Goal: Task Accomplishment & Management: Use online tool/utility

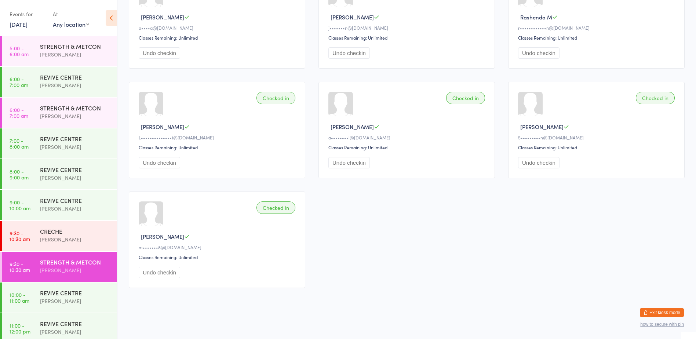
click at [655, 311] on button "Exit kiosk mode" at bounding box center [662, 312] width 44 height 9
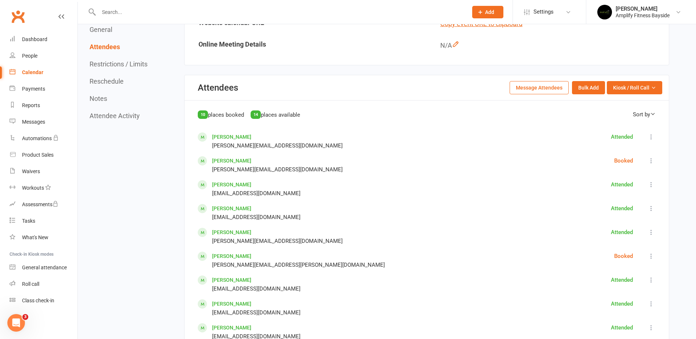
scroll to position [294, 0]
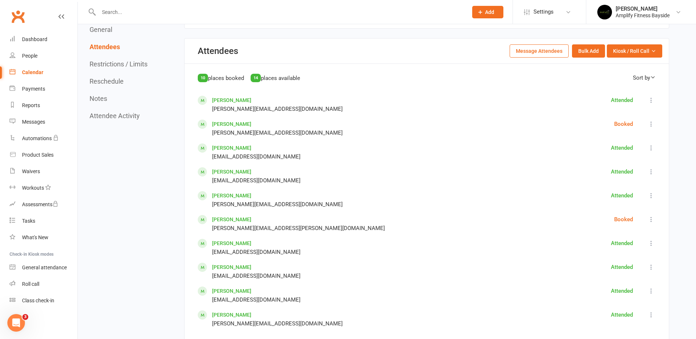
click at [651, 218] on icon at bounding box center [651, 219] width 7 height 7
click at [614, 263] on link "Check in" at bounding box center [617, 257] width 77 height 15
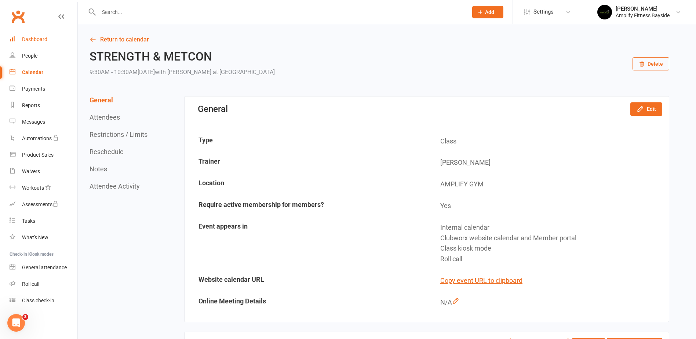
click at [48, 39] on link "Dashboard" at bounding box center [44, 39] width 68 height 17
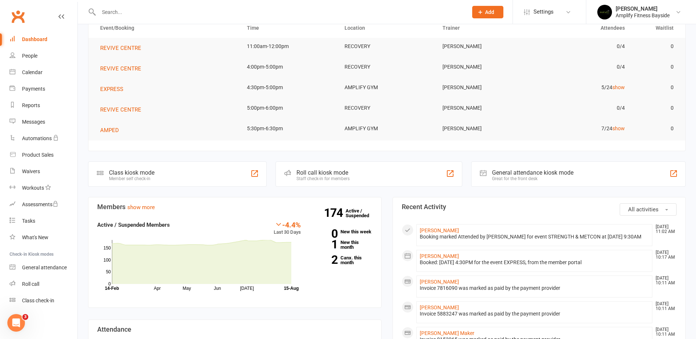
scroll to position [73, 0]
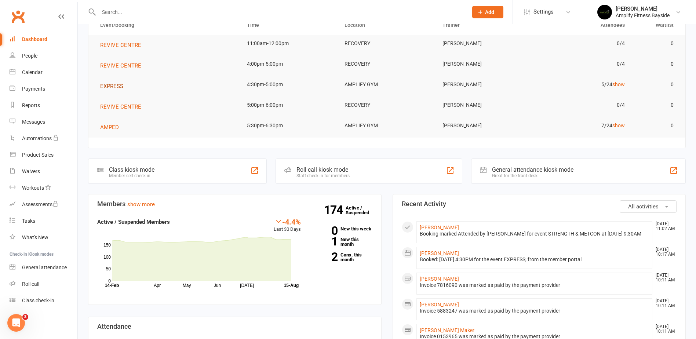
click at [111, 89] on span "EXPRESS" at bounding box center [111, 86] width 23 height 7
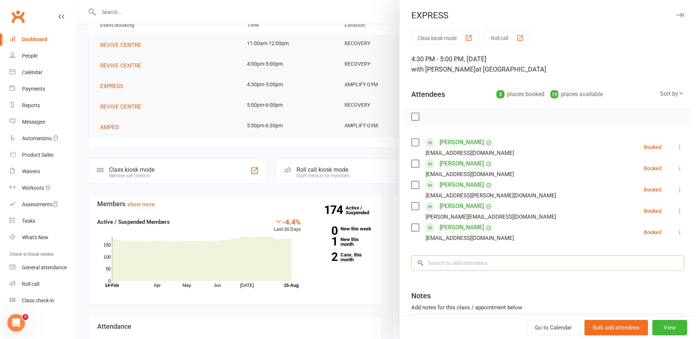
click at [419, 259] on input "search" at bounding box center [548, 263] width 273 height 15
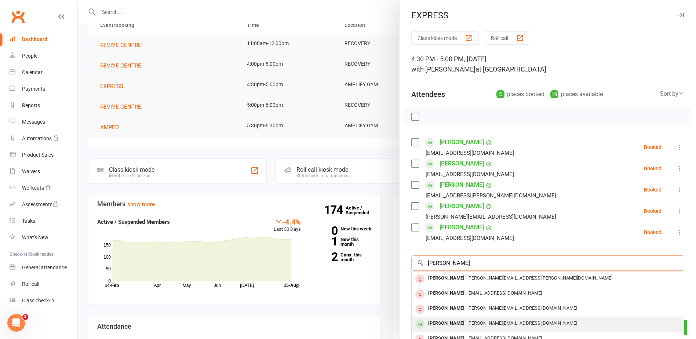
type input "mitch"
click at [438, 319] on div "Mitchell Weir" at bounding box center [447, 323] width 42 height 11
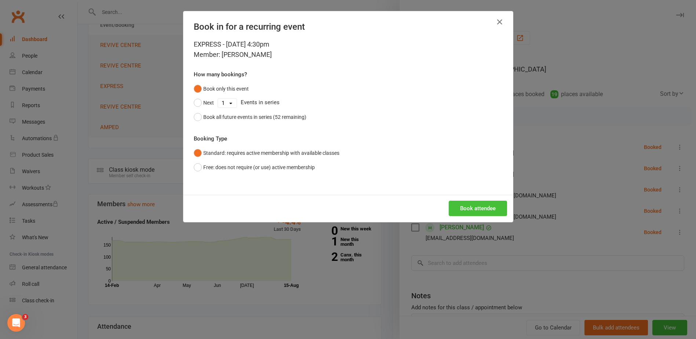
click at [485, 206] on button "Book attendee" at bounding box center [478, 208] width 58 height 15
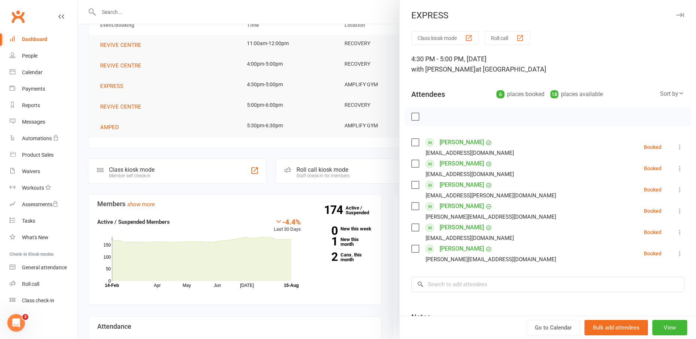
click at [86, 33] on div at bounding box center [387, 169] width 619 height 339
